Goal: Task Accomplishment & Management: Use online tool/utility

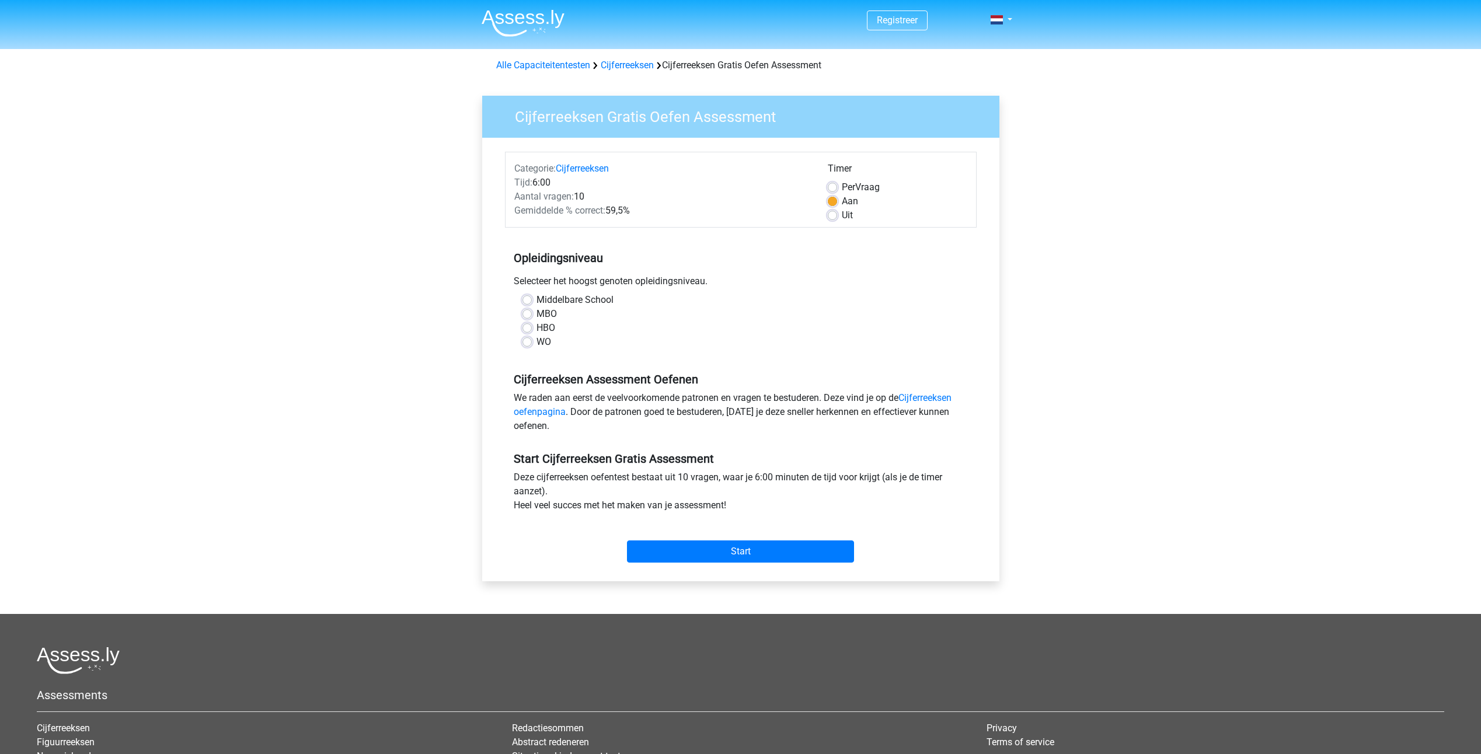
click at [537, 330] on label "HBO" at bounding box center [546, 328] width 19 height 14
click at [531, 330] on input "HBO" at bounding box center [527, 327] width 9 height 12
radio input "true"
click at [772, 539] on div "Start" at bounding box center [741, 542] width 472 height 41
click at [775, 552] on input "Start" at bounding box center [740, 552] width 227 height 22
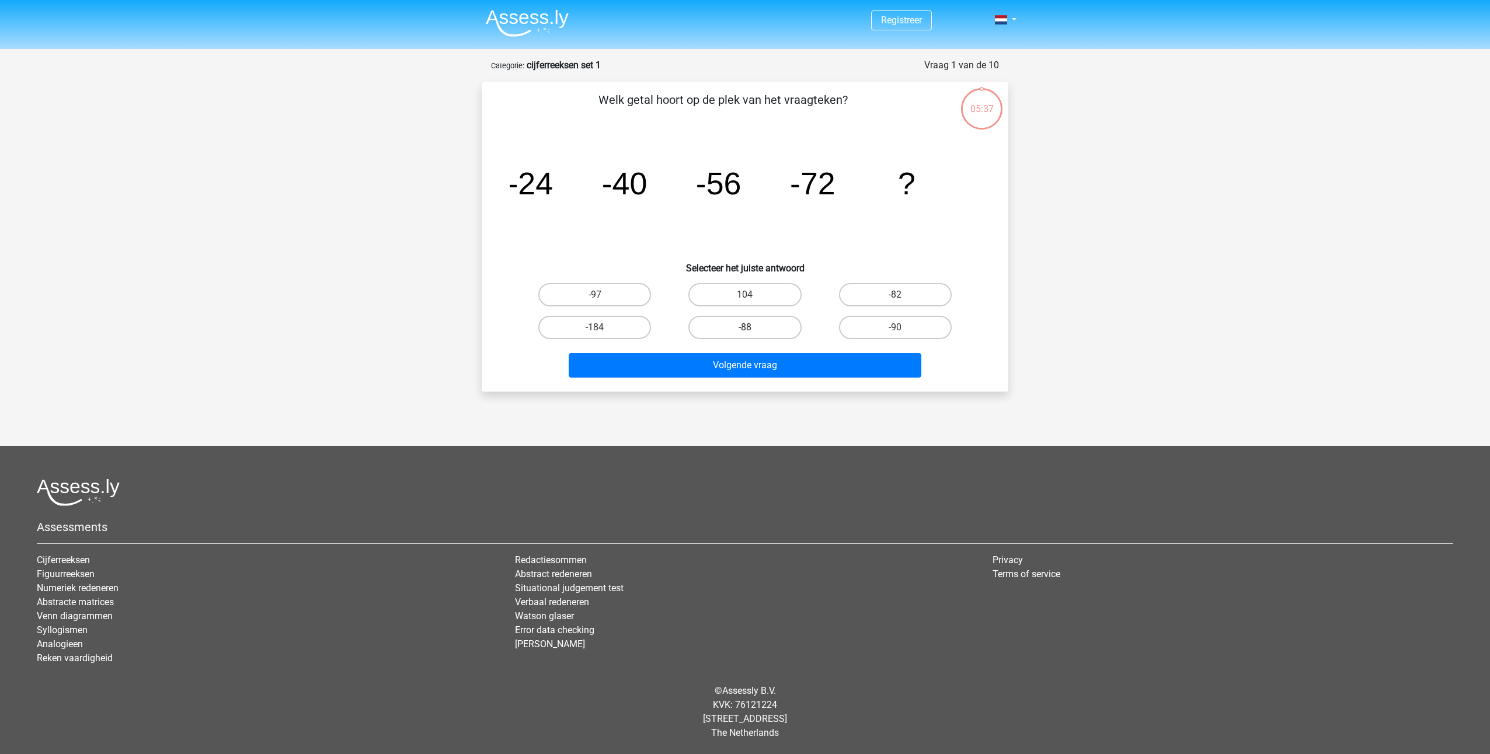
click at [789, 333] on label "-88" at bounding box center [744, 327] width 113 height 23
click at [753, 333] on input "-88" at bounding box center [749, 332] width 8 height 8
radio input "true"
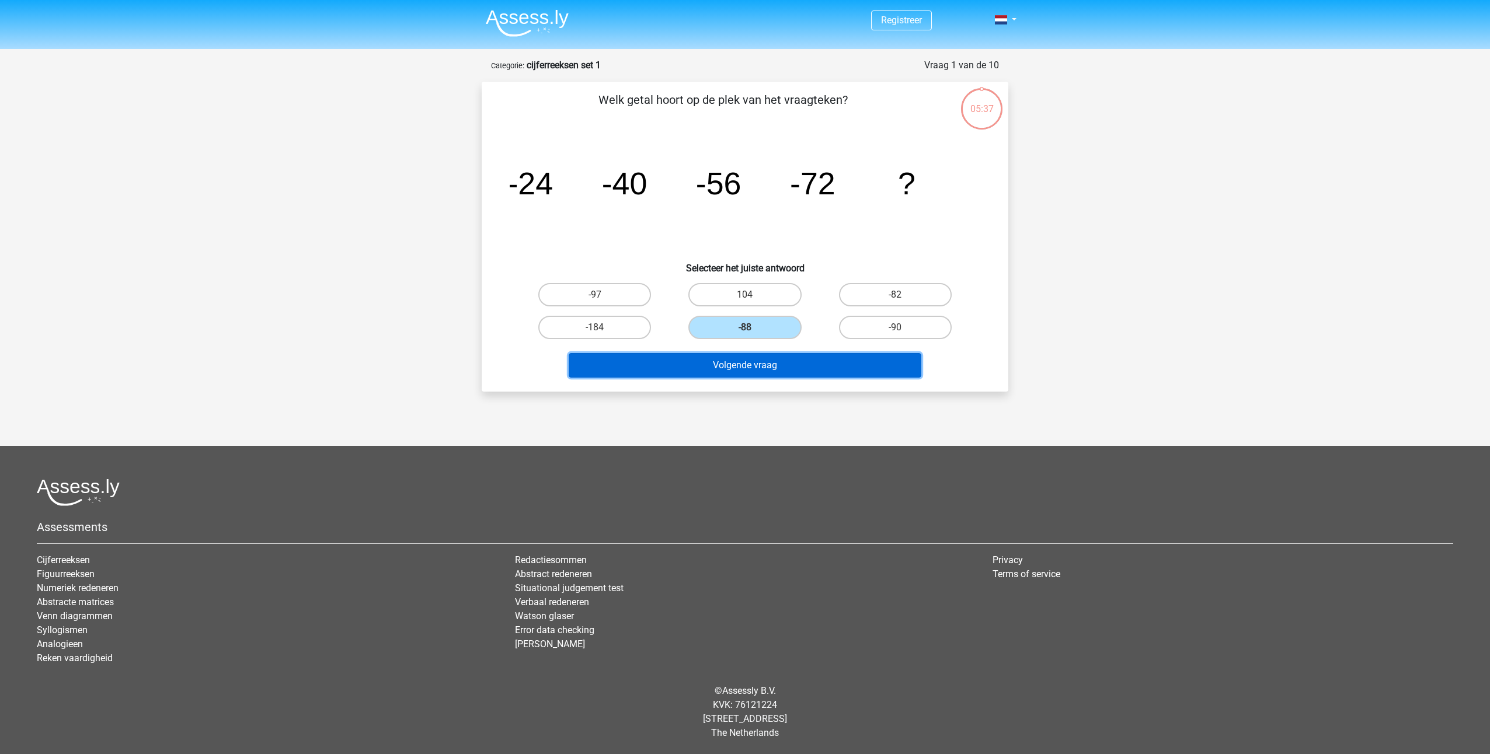
click at [798, 360] on button "Volgende vraag" at bounding box center [745, 365] width 353 height 25
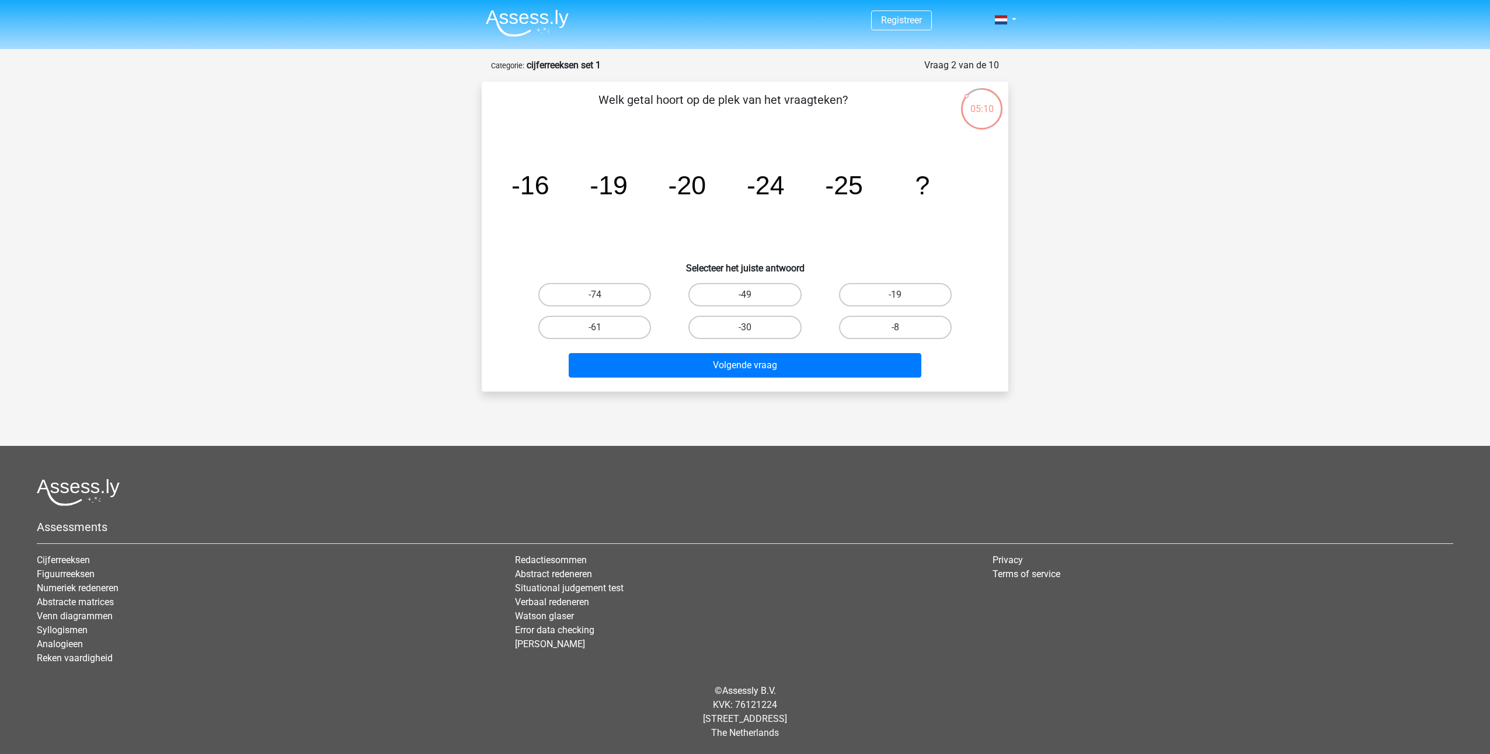
click at [901, 298] on input "-19" at bounding box center [899, 299] width 8 height 8
radio input "true"
click at [814, 374] on button "Volgende vraag" at bounding box center [745, 365] width 353 height 25
click at [641, 200] on tspan "-13" at bounding box center [625, 183] width 46 height 35
click at [712, 294] on label "-76" at bounding box center [744, 294] width 113 height 23
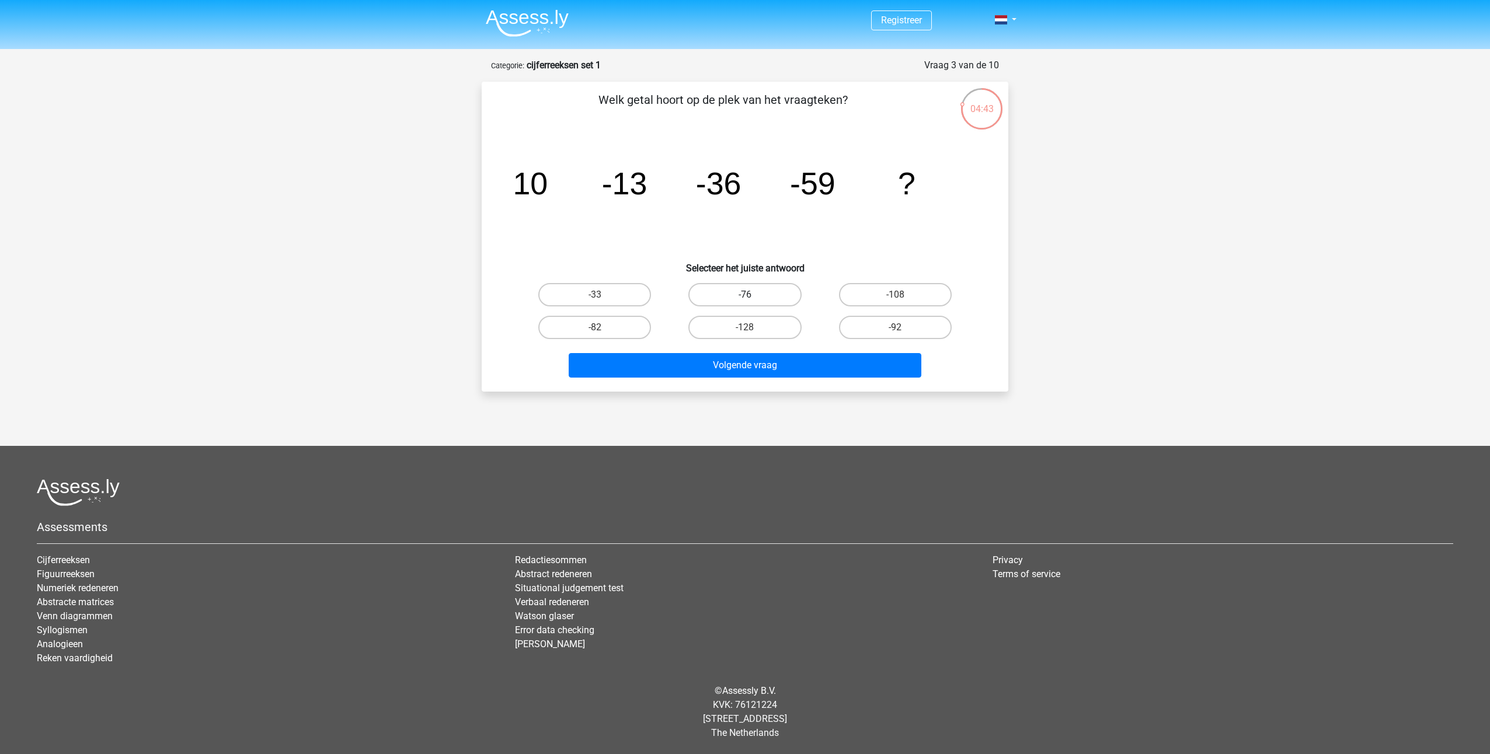
click at [745, 295] on input "-76" at bounding box center [749, 299] width 8 height 8
radio input "true"
click at [801, 367] on button "Volgende vraag" at bounding box center [745, 365] width 353 height 25
click at [627, 208] on icon "image/svg+xml 7 28 4 1/7 1/28 1/4 7 ?" at bounding box center [745, 194] width 471 height 118
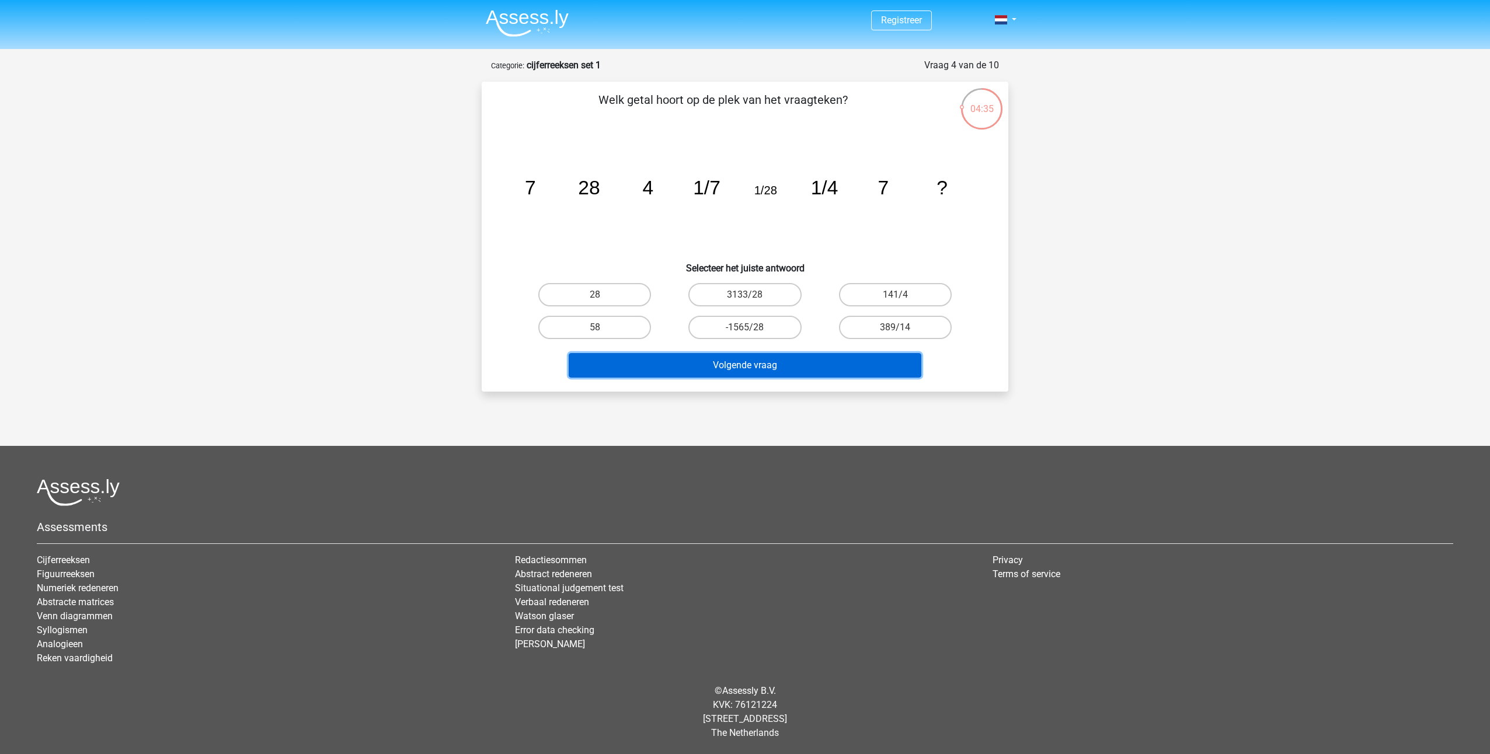
click at [727, 364] on button "Volgende vraag" at bounding box center [745, 365] width 353 height 25
click at [634, 294] on label "28" at bounding box center [594, 294] width 113 height 23
click at [603, 295] on input "28" at bounding box center [599, 299] width 8 height 8
radio input "true"
click at [691, 377] on button "Volgende vraag" at bounding box center [745, 365] width 353 height 25
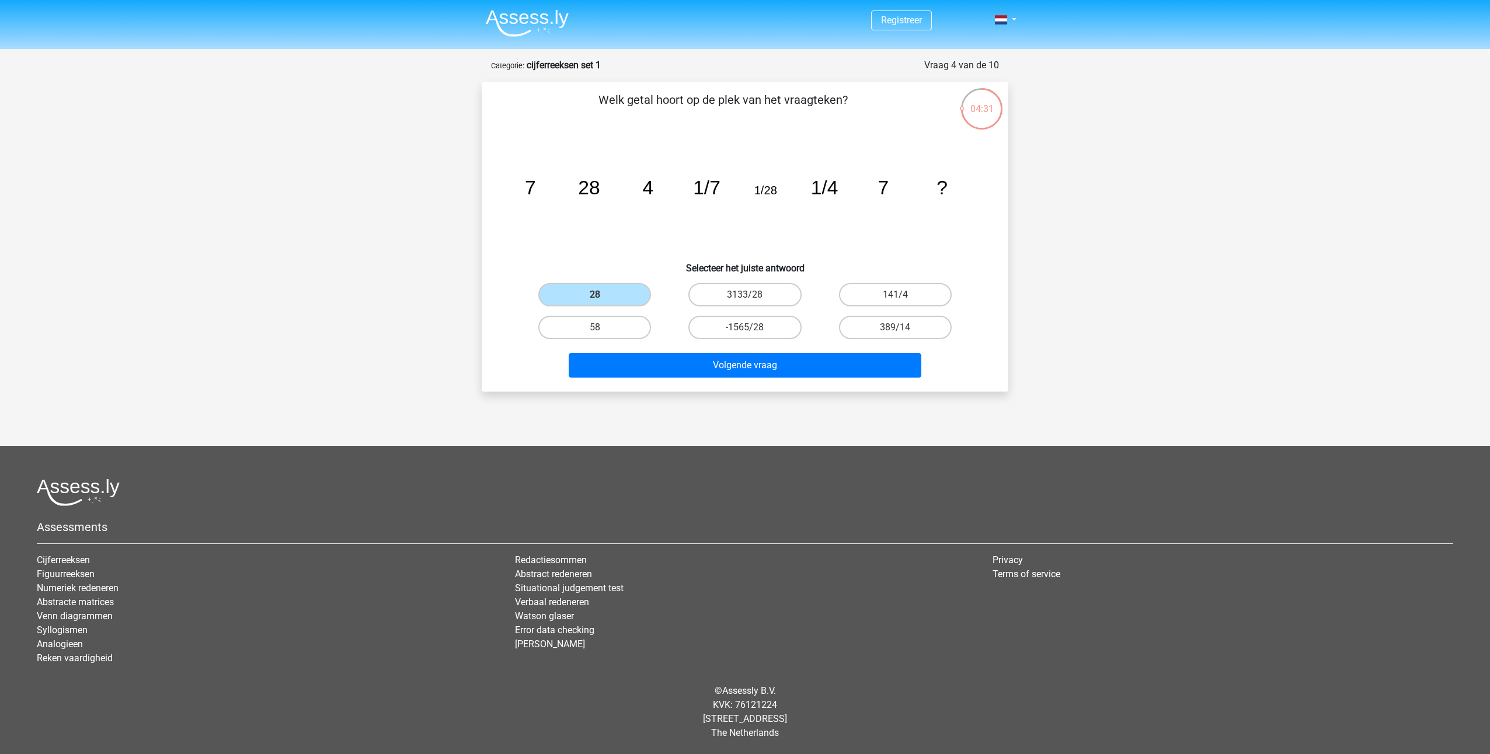
click at [615, 282] on div "28" at bounding box center [595, 295] width 150 height 33
click at [615, 289] on label "28" at bounding box center [594, 294] width 113 height 23
click at [603, 295] on input "28" at bounding box center [599, 299] width 8 height 8
click at [700, 347] on div "Volgende vraag" at bounding box center [744, 363] width 489 height 39
click at [715, 359] on button "Volgende vraag" at bounding box center [745, 365] width 353 height 25
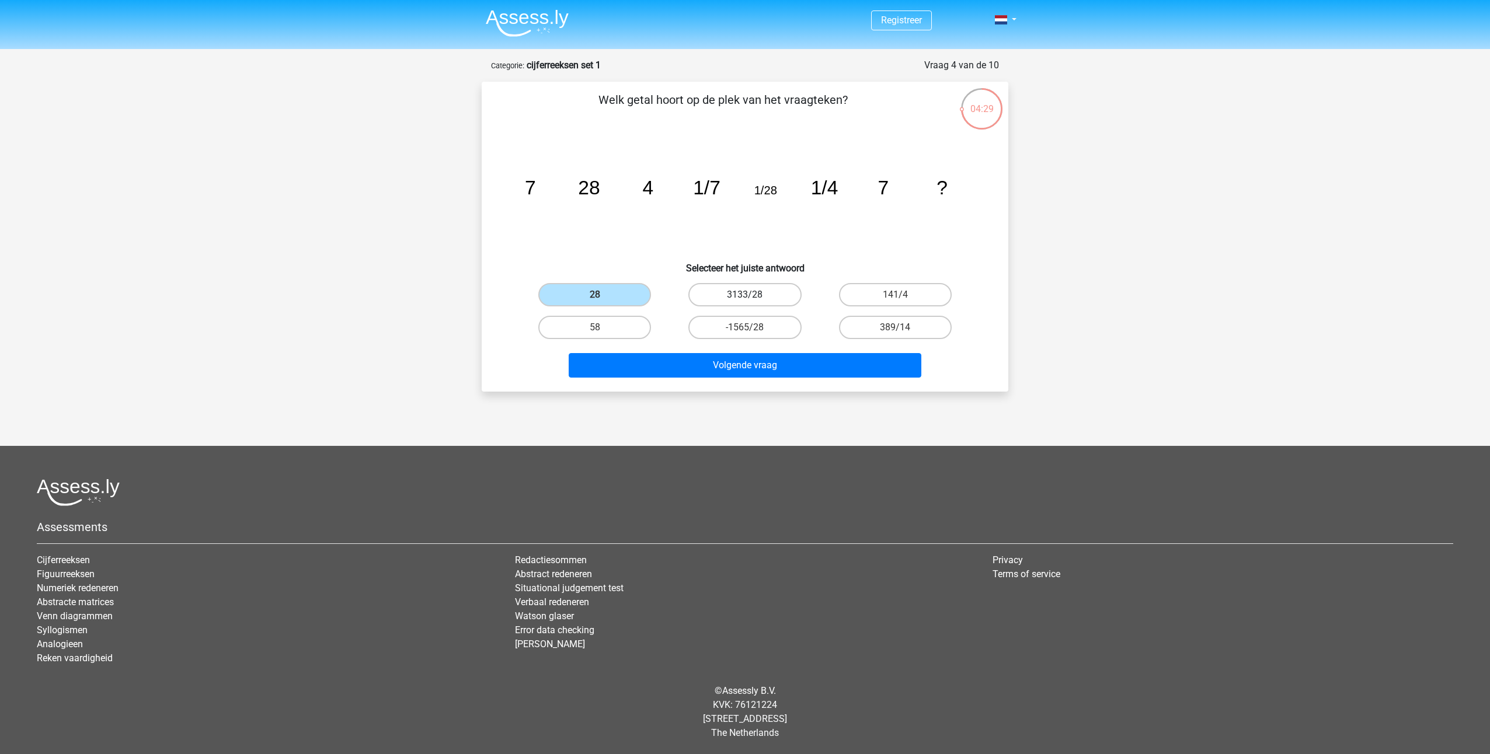
click at [740, 299] on label "3133/28" at bounding box center [744, 294] width 113 height 23
click at [745, 299] on input "3133/28" at bounding box center [749, 299] width 8 height 8
radio input "true"
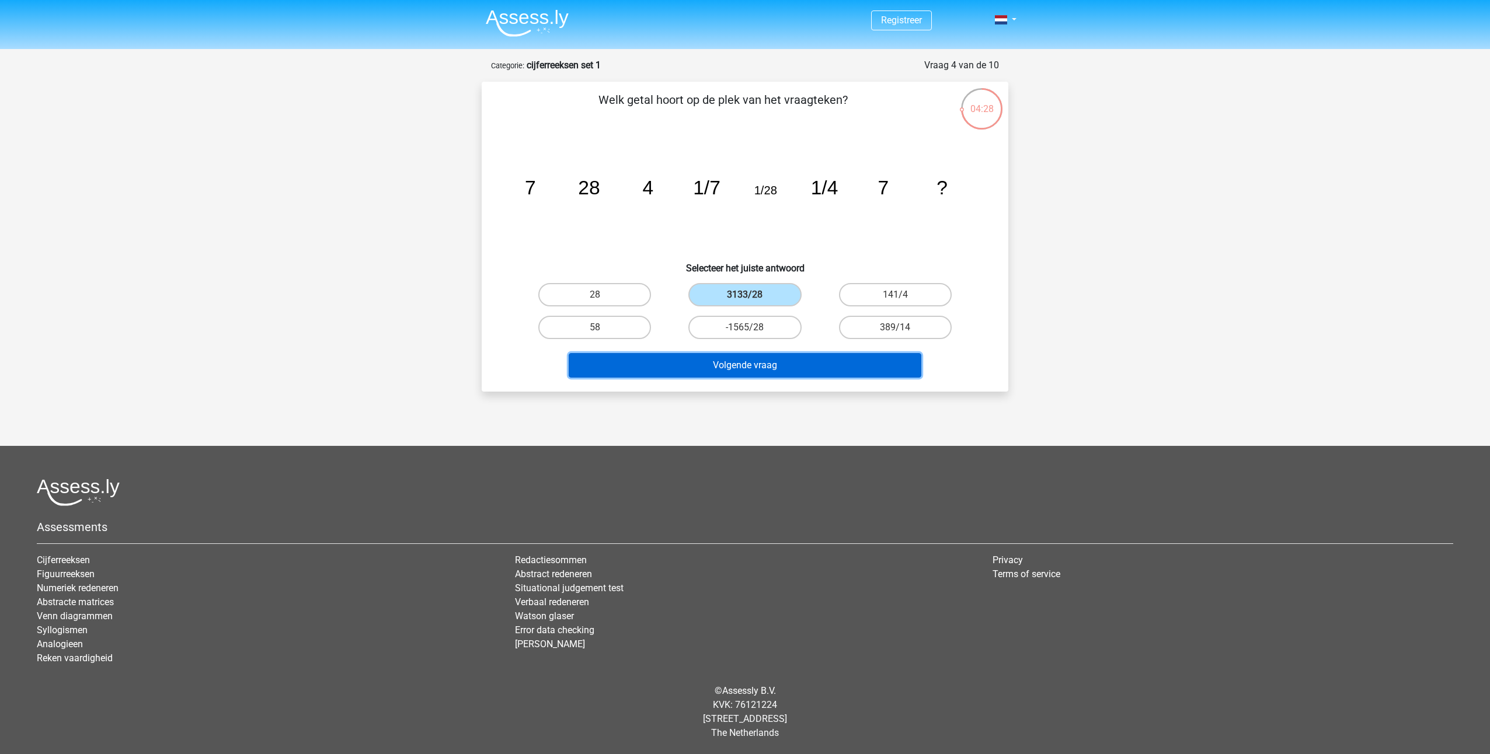
click at [750, 363] on button "Volgende vraag" at bounding box center [745, 365] width 353 height 25
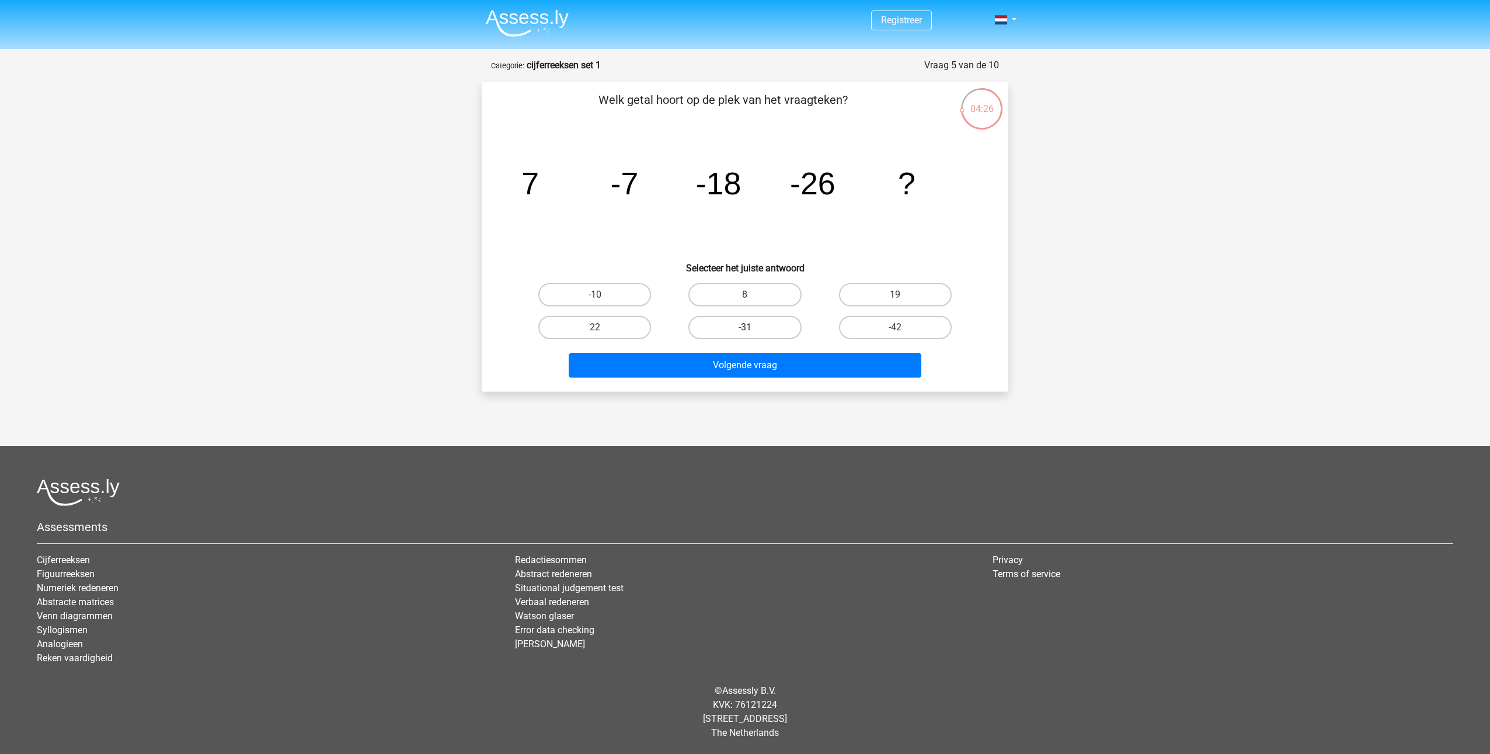
click at [775, 319] on label "-31" at bounding box center [744, 327] width 113 height 23
click at [753, 328] on input "-31" at bounding box center [749, 332] width 8 height 8
radio input "true"
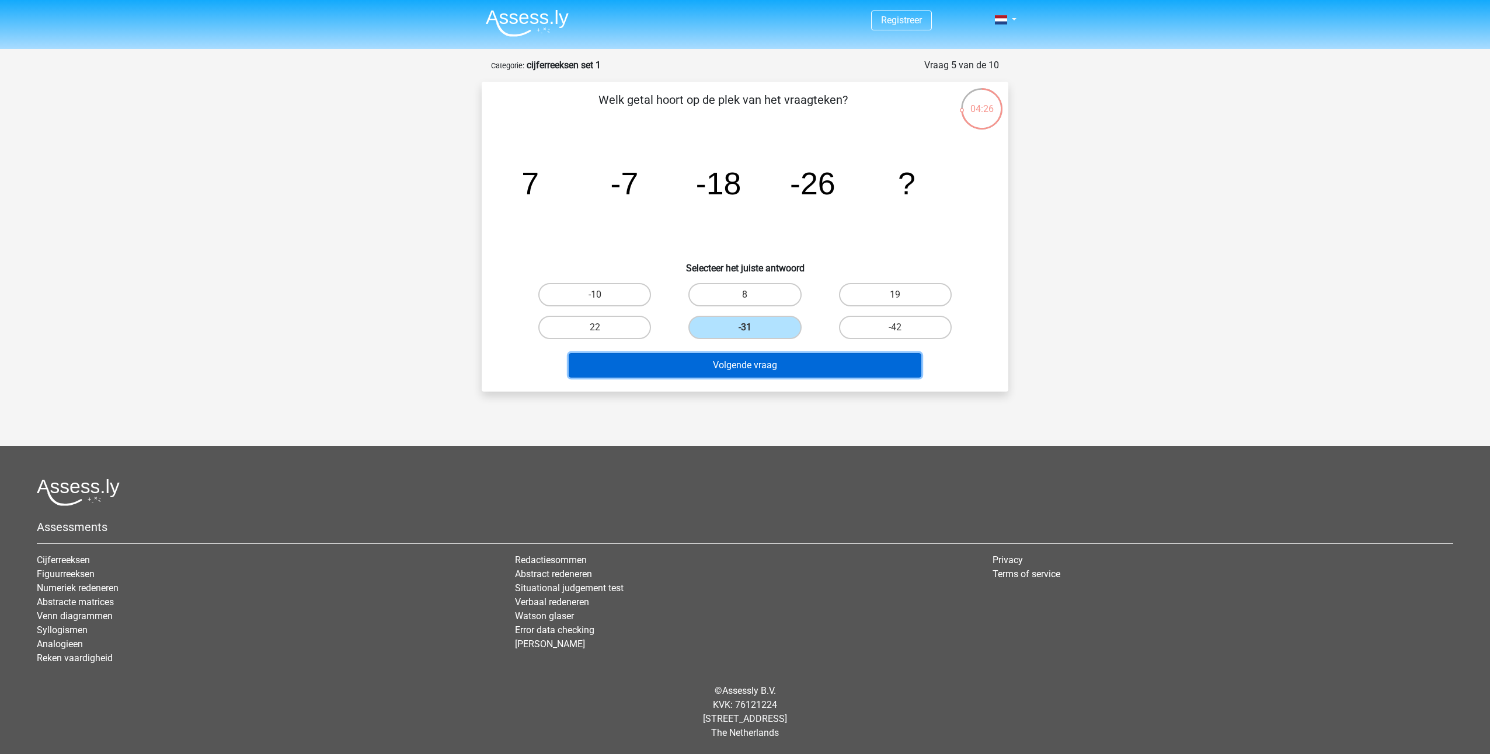
click at [784, 354] on button "Volgende vraag" at bounding box center [745, 365] width 353 height 25
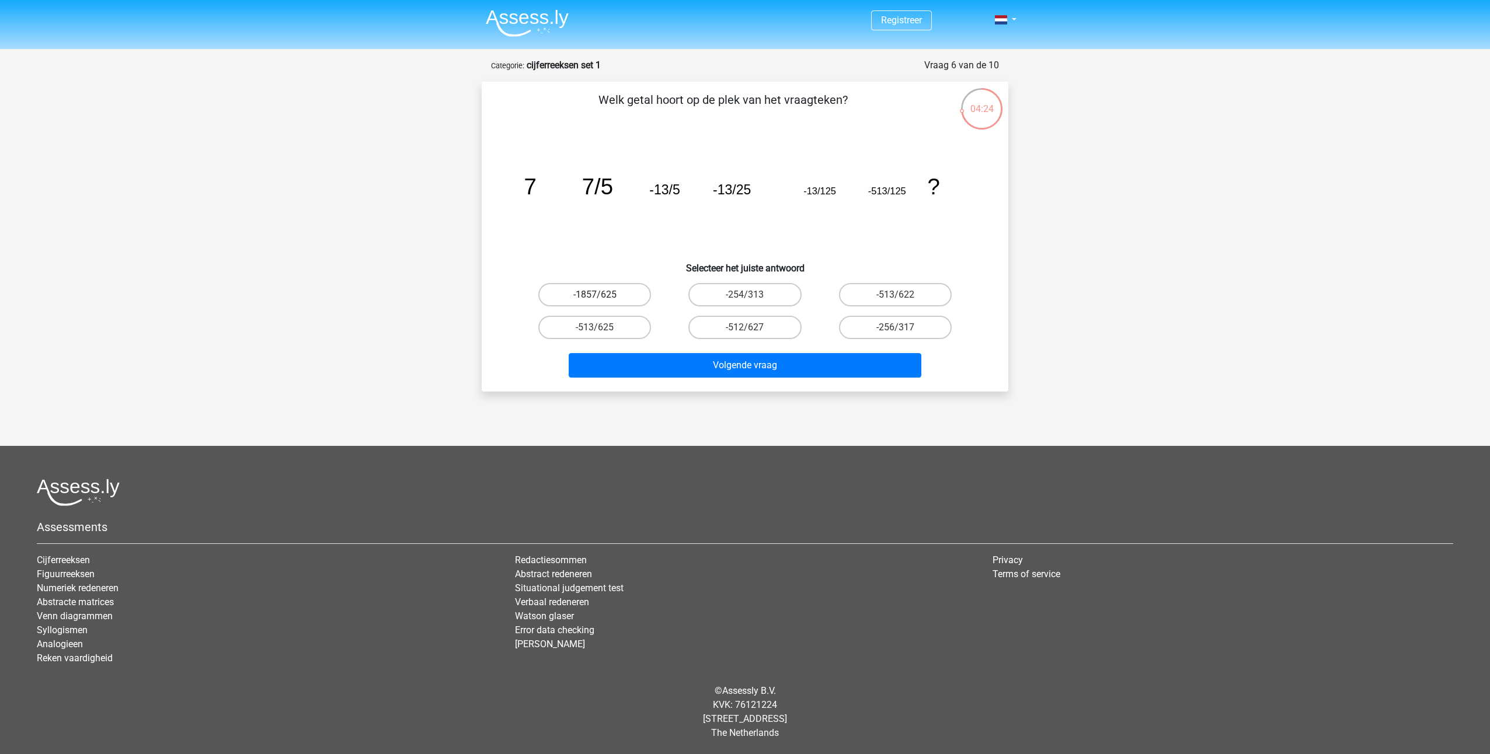
click at [635, 294] on label "-1857/625" at bounding box center [594, 294] width 113 height 23
click at [603, 295] on input "-1857/625" at bounding box center [599, 299] width 8 height 8
radio input "true"
click at [740, 363] on button "Volgende vraag" at bounding box center [745, 365] width 353 height 25
click at [841, 319] on label "-4/7" at bounding box center [895, 327] width 113 height 23
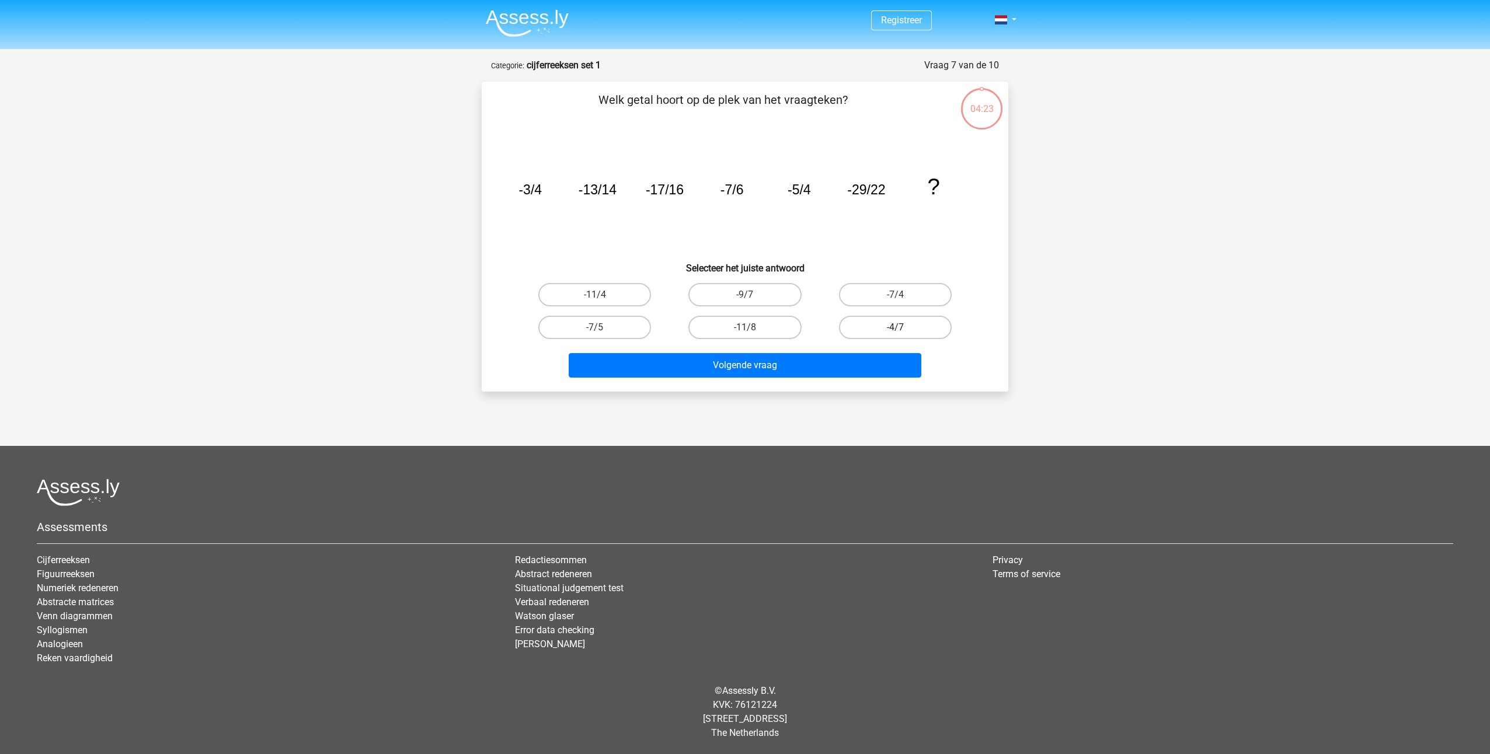
click at [895, 328] on input "-4/7" at bounding box center [899, 332] width 8 height 8
radio input "true"
drag, startPoint x: 857, startPoint y: 338, endPoint x: 848, endPoint y: 346, distance: 12.0
click at [857, 339] on label "-4/7" at bounding box center [895, 327] width 113 height 23
click at [895, 335] on input "-4/7" at bounding box center [899, 332] width 8 height 8
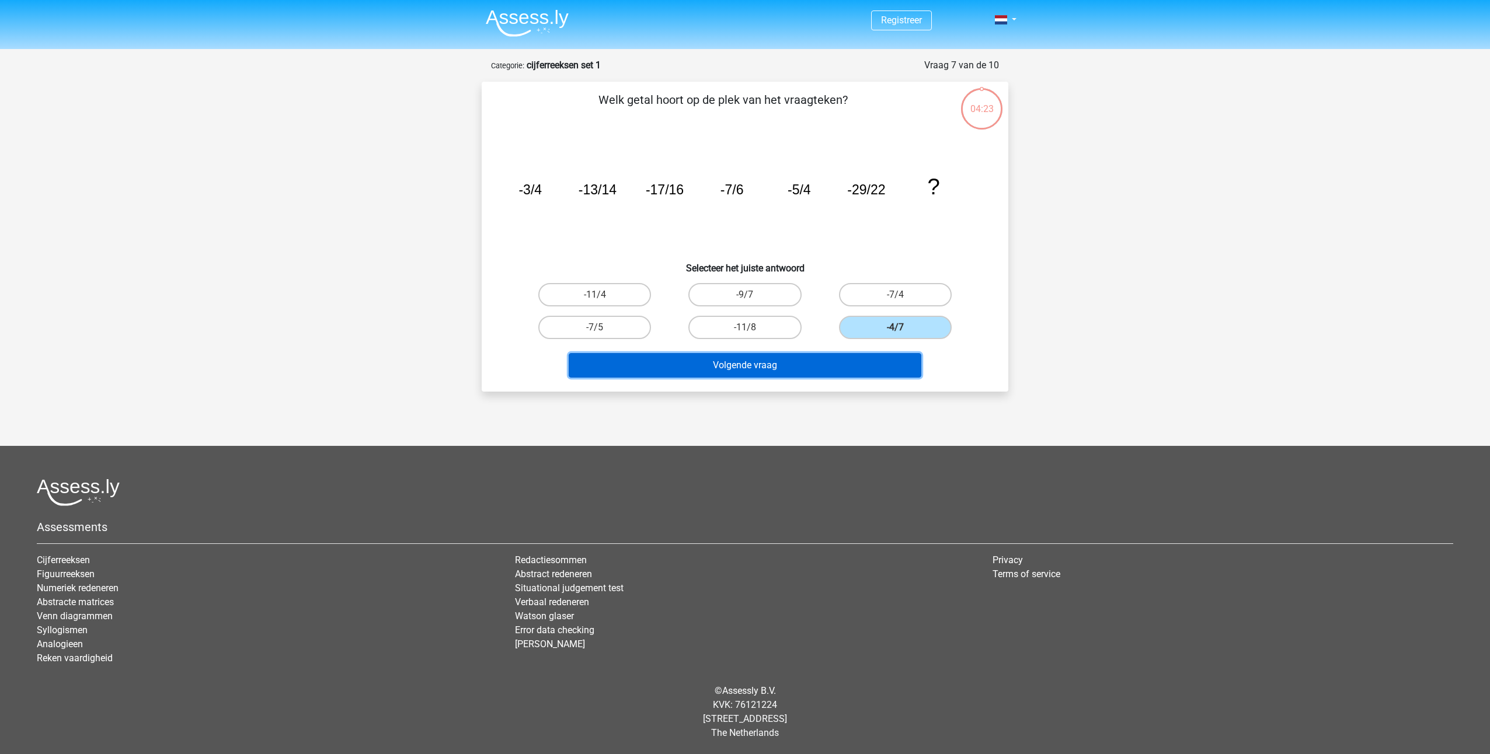
click at [823, 365] on button "Volgende vraag" at bounding box center [745, 365] width 353 height 25
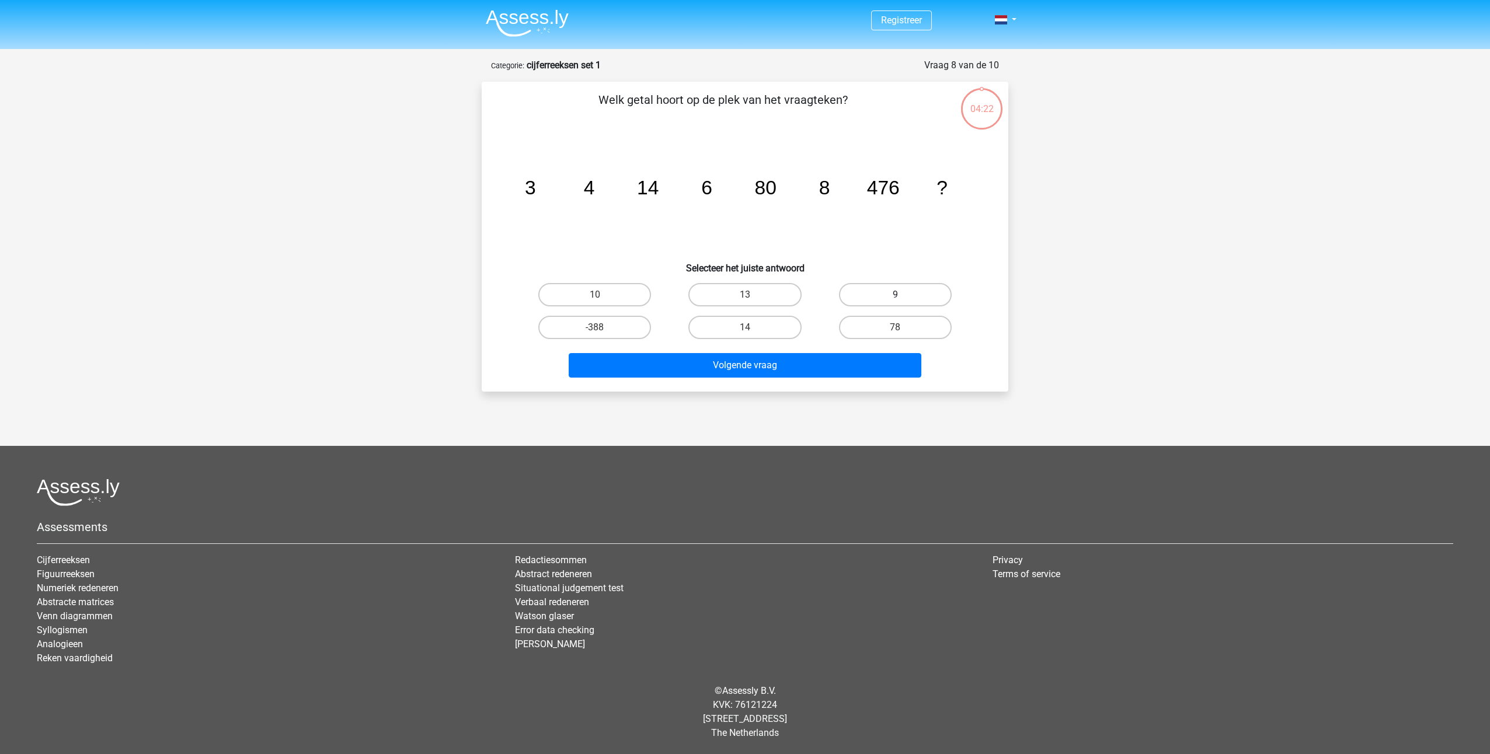
click at [879, 292] on label "9" at bounding box center [895, 294] width 113 height 23
click at [895, 295] on input "9" at bounding box center [899, 299] width 8 height 8
radio input "true"
click at [834, 350] on div "Volgende vraag" at bounding box center [744, 363] width 489 height 39
click at [774, 358] on button "Volgende vraag" at bounding box center [745, 365] width 353 height 25
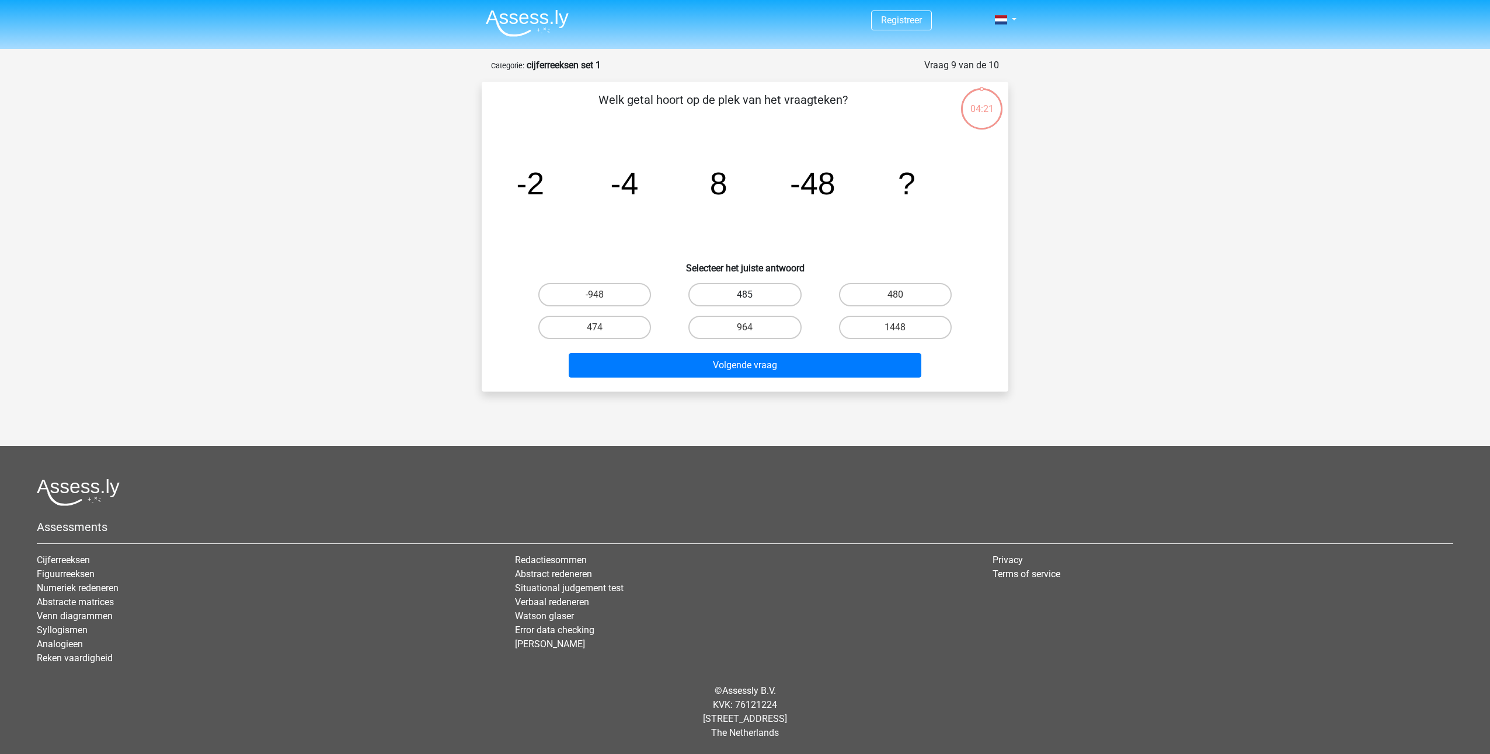
click at [737, 301] on label "485" at bounding box center [744, 294] width 113 height 23
click at [745, 301] on input "485" at bounding box center [749, 299] width 8 height 8
radio input "true"
click at [778, 371] on button "Volgende vraag" at bounding box center [745, 365] width 353 height 25
click at [794, 311] on div "375" at bounding box center [745, 327] width 150 height 33
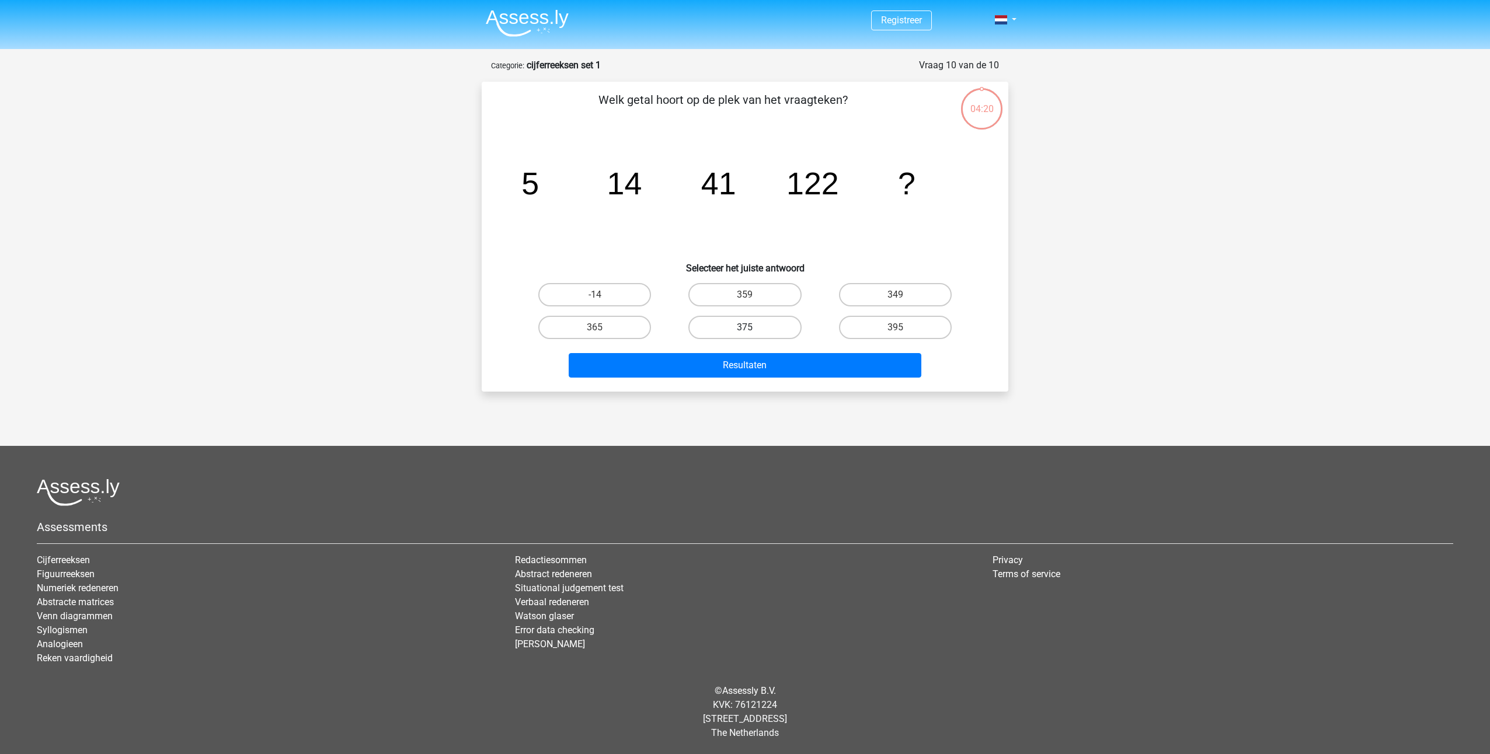
click at [785, 315] on div "375" at bounding box center [745, 327] width 150 height 33
click at [774, 322] on label "375" at bounding box center [744, 327] width 113 height 23
click at [753, 328] on input "375" at bounding box center [749, 332] width 8 height 8
radio input "true"
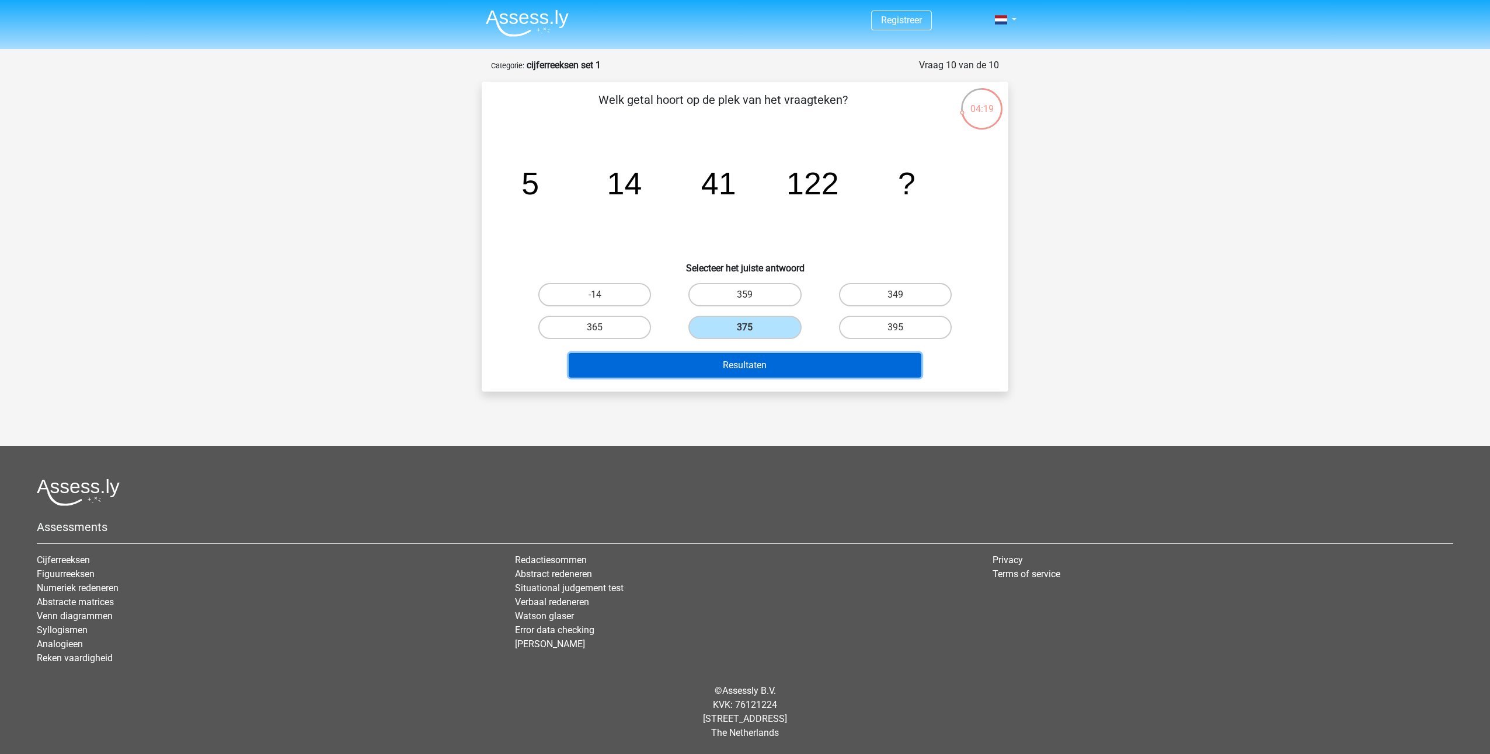
click at [797, 373] on button "Resultaten" at bounding box center [745, 365] width 353 height 25
